Goal: Obtain resource: Download file/media

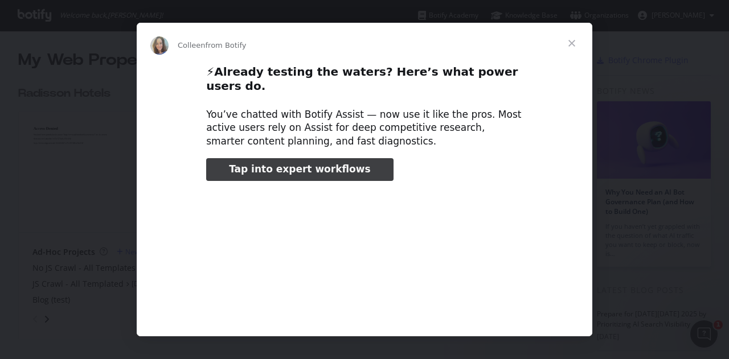
type input "26287"
click at [570, 39] on span "Close" at bounding box center [571, 43] width 41 height 41
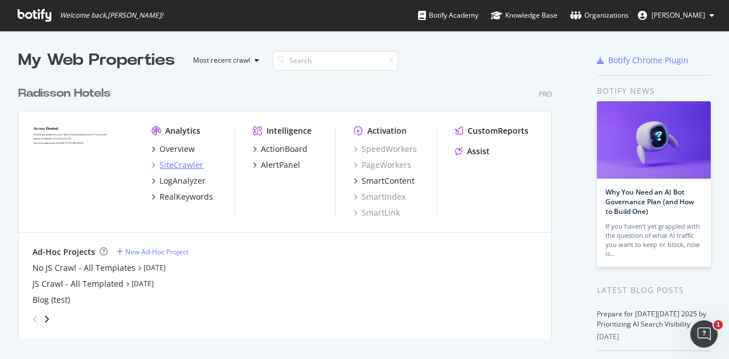
click at [178, 162] on div "SiteCrawler" at bounding box center [181, 164] width 44 height 11
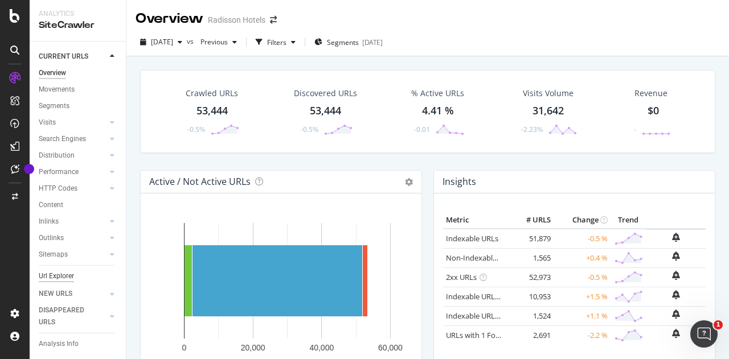
click at [58, 272] on div "Url Explorer" at bounding box center [56, 276] width 35 height 12
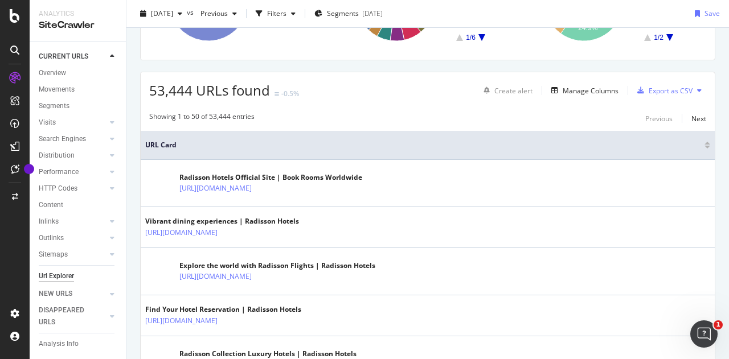
scroll to position [160, 0]
click at [587, 86] on div "Manage Columns" at bounding box center [591, 90] width 56 height 10
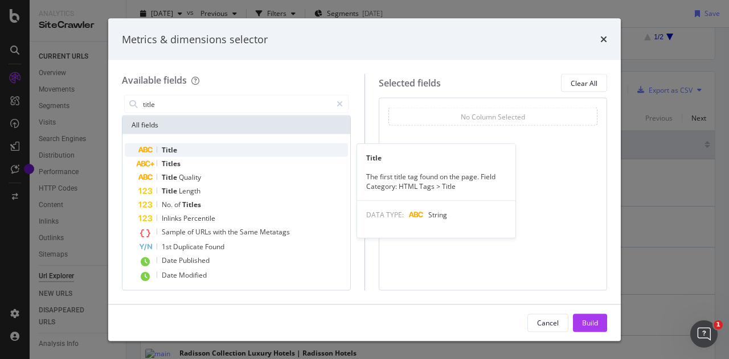
click at [171, 150] on span "Title" at bounding box center [169, 150] width 15 height 10
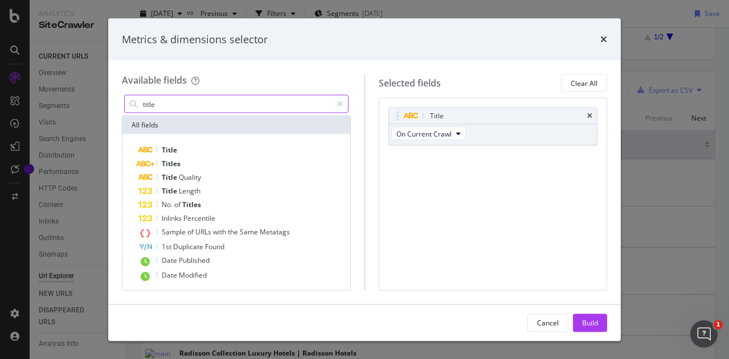
click at [187, 103] on input "title" at bounding box center [237, 104] width 190 height 17
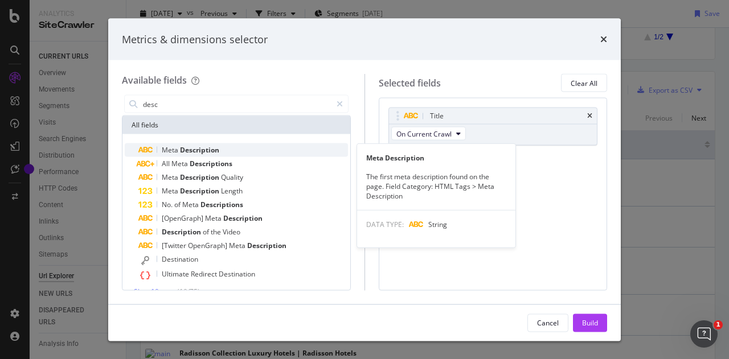
click at [191, 150] on span "Description" at bounding box center [199, 150] width 39 height 10
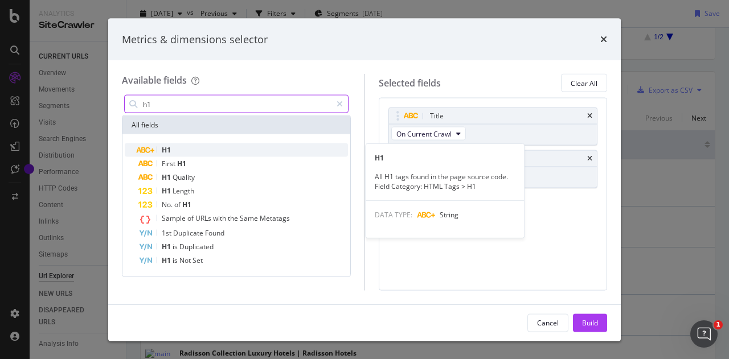
type input "h1"
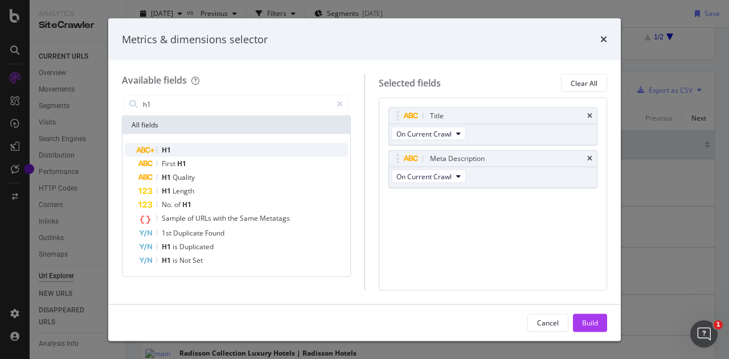
click at [167, 150] on span "H1" at bounding box center [166, 150] width 9 height 10
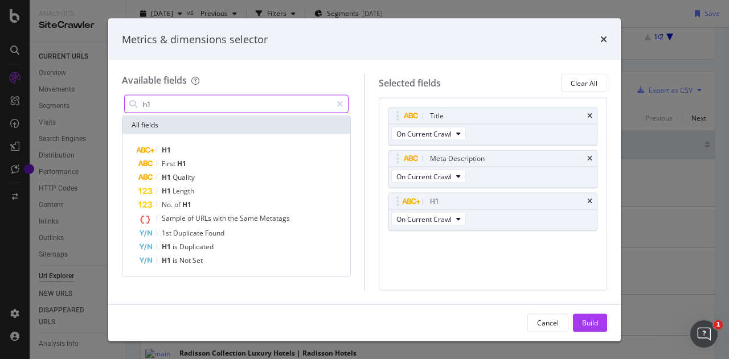
click at [225, 101] on input "h1" at bounding box center [237, 104] width 190 height 17
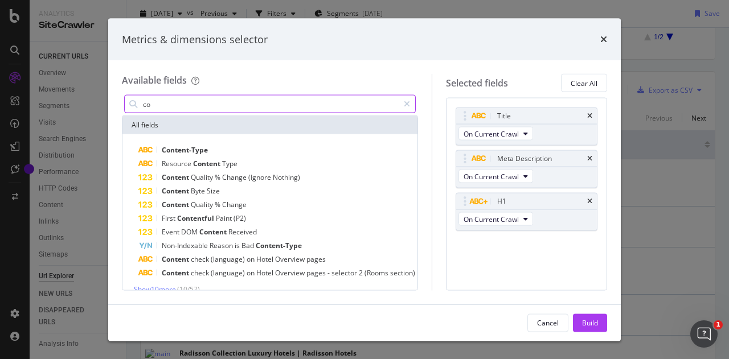
type input "c"
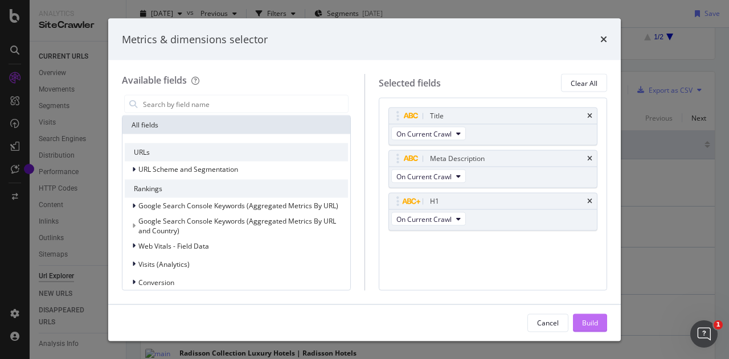
click at [591, 323] on div "Build" at bounding box center [590, 323] width 16 height 10
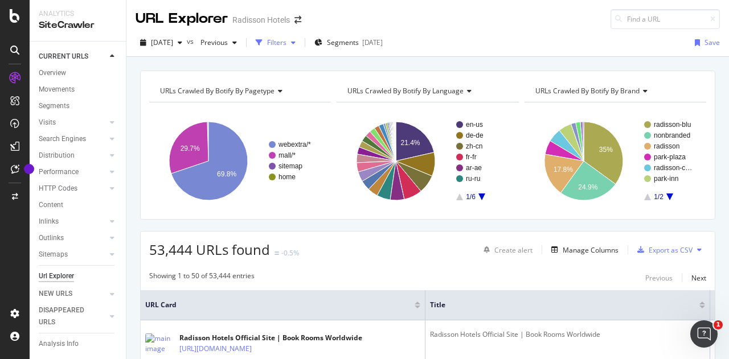
click at [296, 44] on icon "button" at bounding box center [293, 42] width 5 height 7
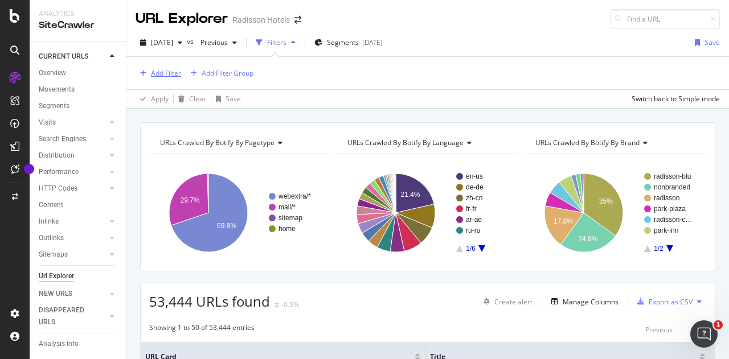
click at [173, 74] on div "Add Filter" at bounding box center [166, 73] width 30 height 10
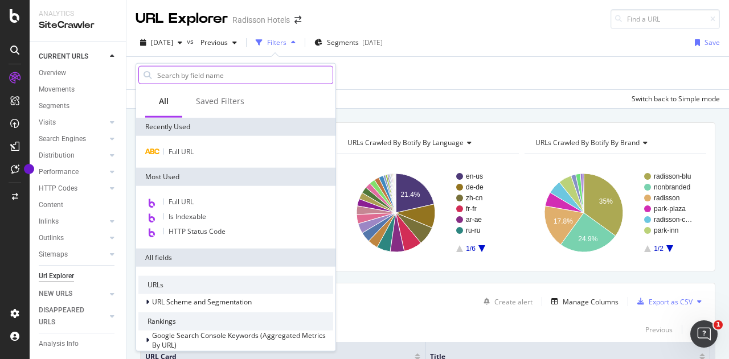
click at [223, 77] on input "text" at bounding box center [244, 75] width 177 height 17
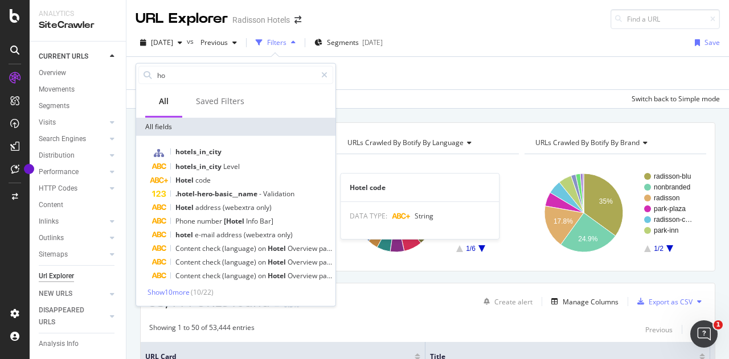
type input "h"
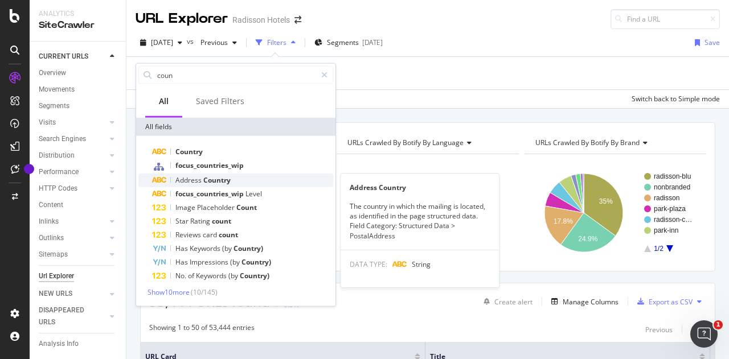
type input "coun"
click at [228, 181] on span "Country" at bounding box center [216, 180] width 27 height 10
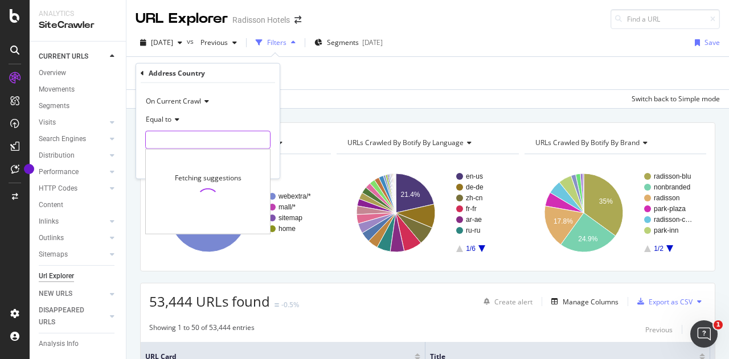
click at [196, 134] on input "text" at bounding box center [208, 140] width 124 height 18
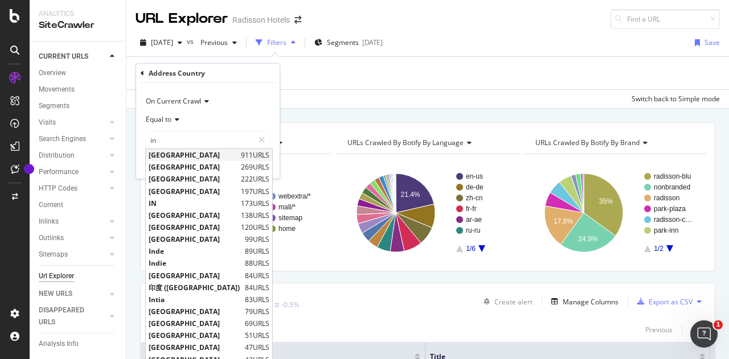
click at [171, 153] on span "[GEOGRAPHIC_DATA]" at bounding box center [193, 155] width 89 height 10
type input "[GEOGRAPHIC_DATA]"
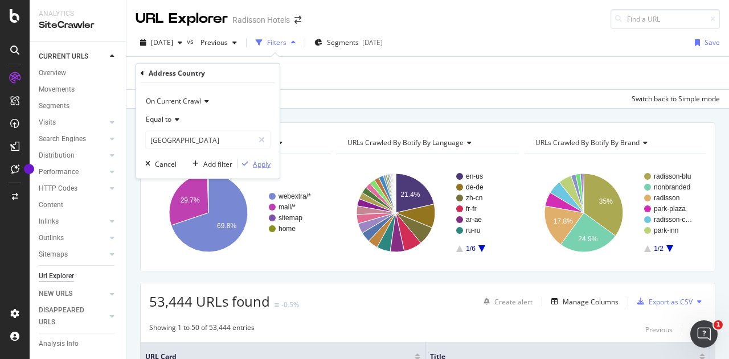
click at [263, 167] on div "Apply" at bounding box center [262, 164] width 18 height 10
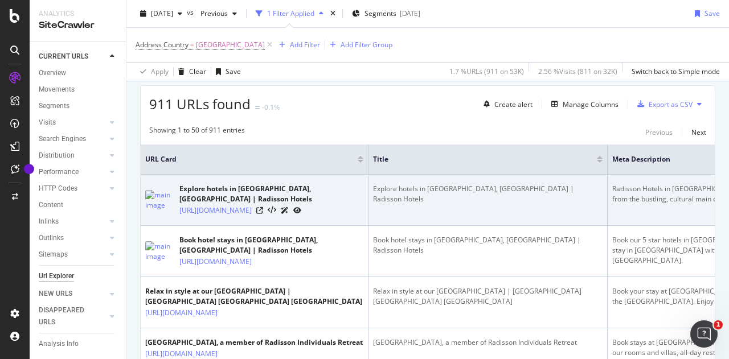
scroll to position [200, 0]
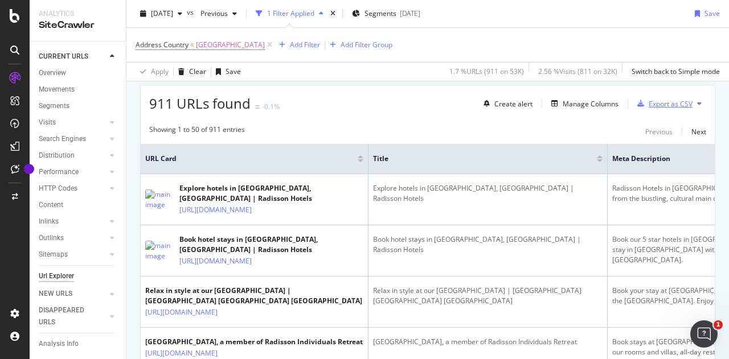
click at [661, 105] on div "Export as CSV" at bounding box center [671, 104] width 44 height 10
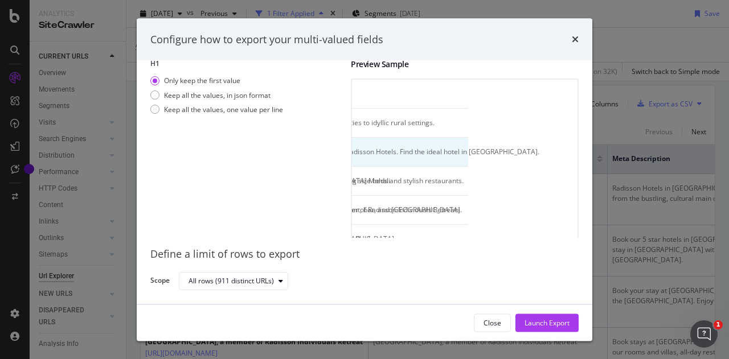
scroll to position [0, 787]
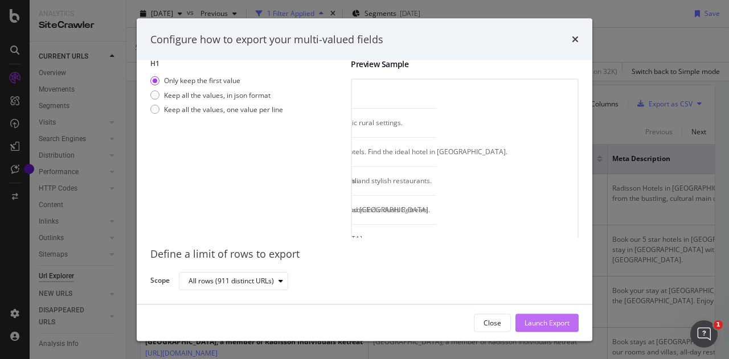
click at [549, 320] on div "Launch Export" at bounding box center [546, 323] width 45 height 10
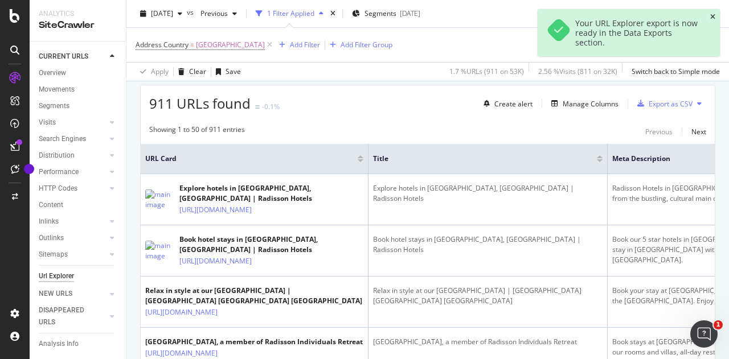
click at [714, 14] on icon "close toast" at bounding box center [712, 17] width 5 height 7
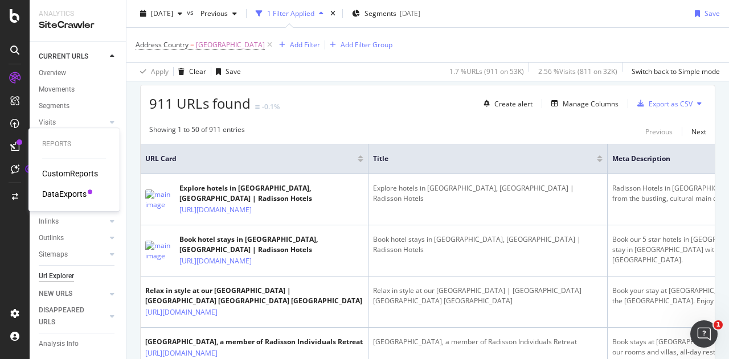
click at [65, 194] on div "DataExports" at bounding box center [64, 193] width 44 height 11
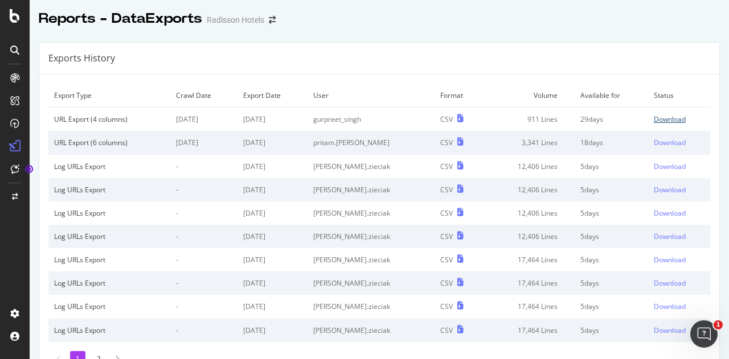
click at [654, 117] on div "Download" at bounding box center [670, 119] width 32 height 10
